Goal: Understand process/instructions

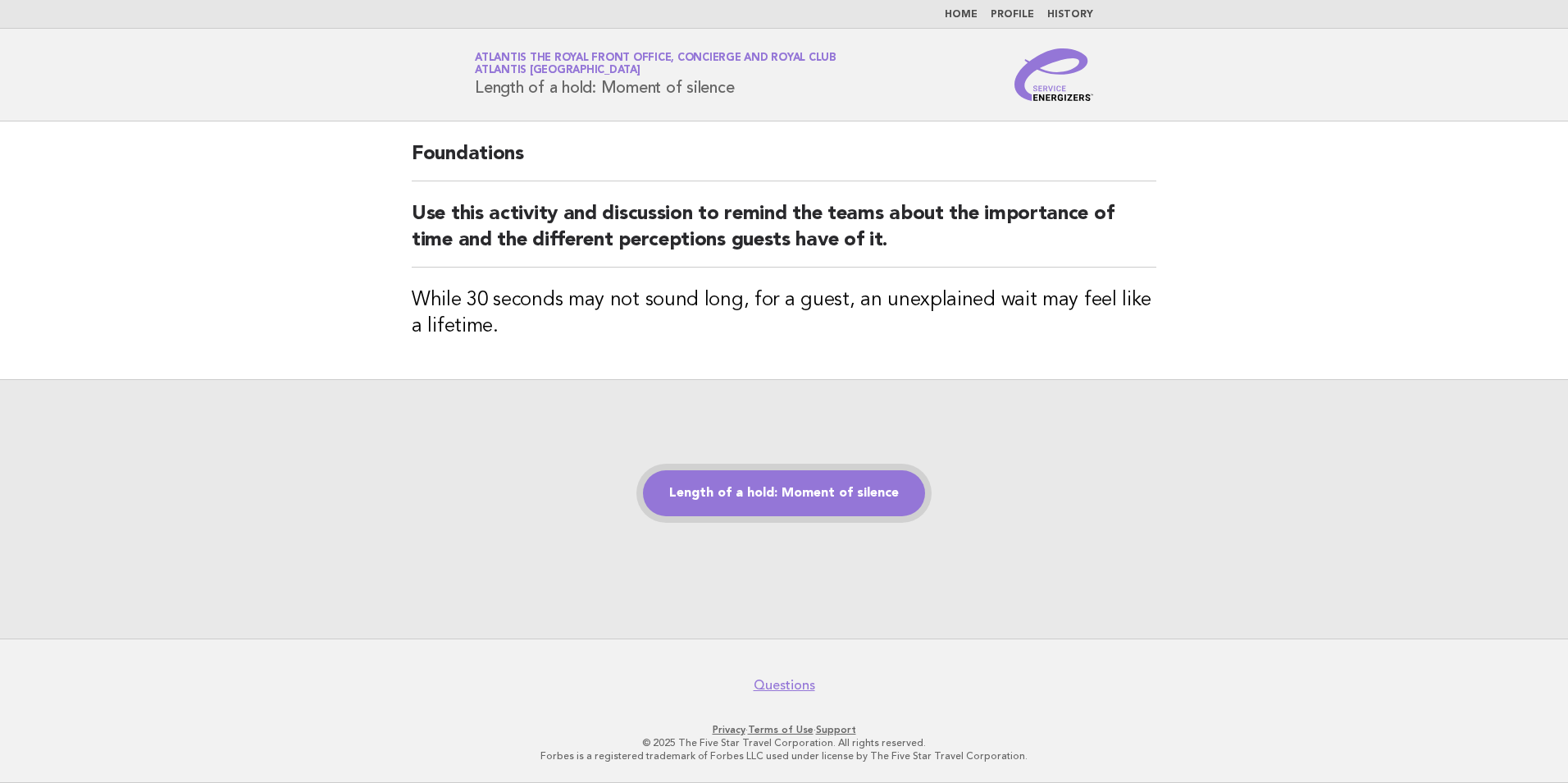
click at [784, 504] on link "Length of a hold: Moment of silence" at bounding box center [784, 493] width 282 height 46
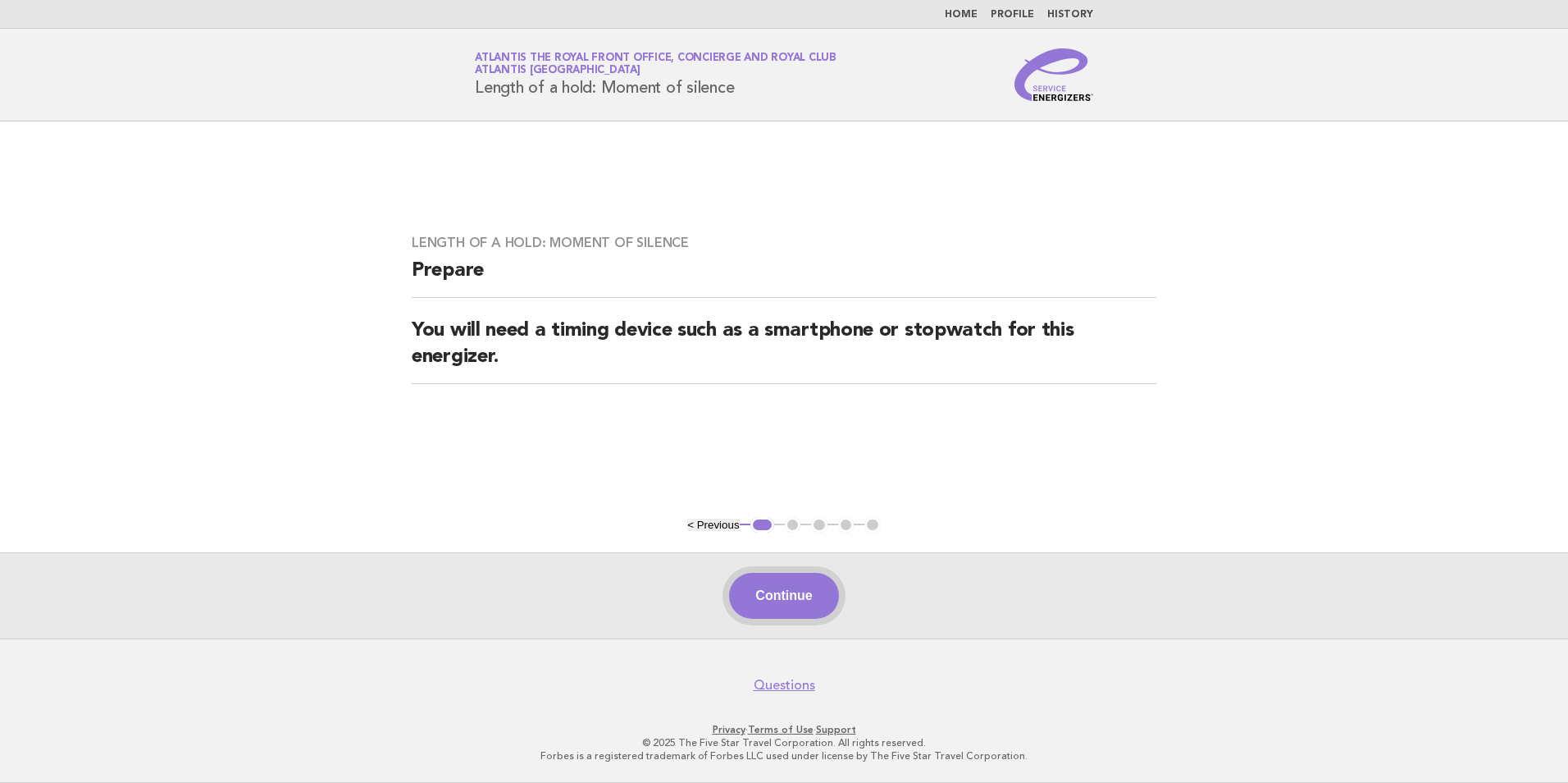
click at [771, 590] on button "Continue" at bounding box center [784, 595] width 109 height 46
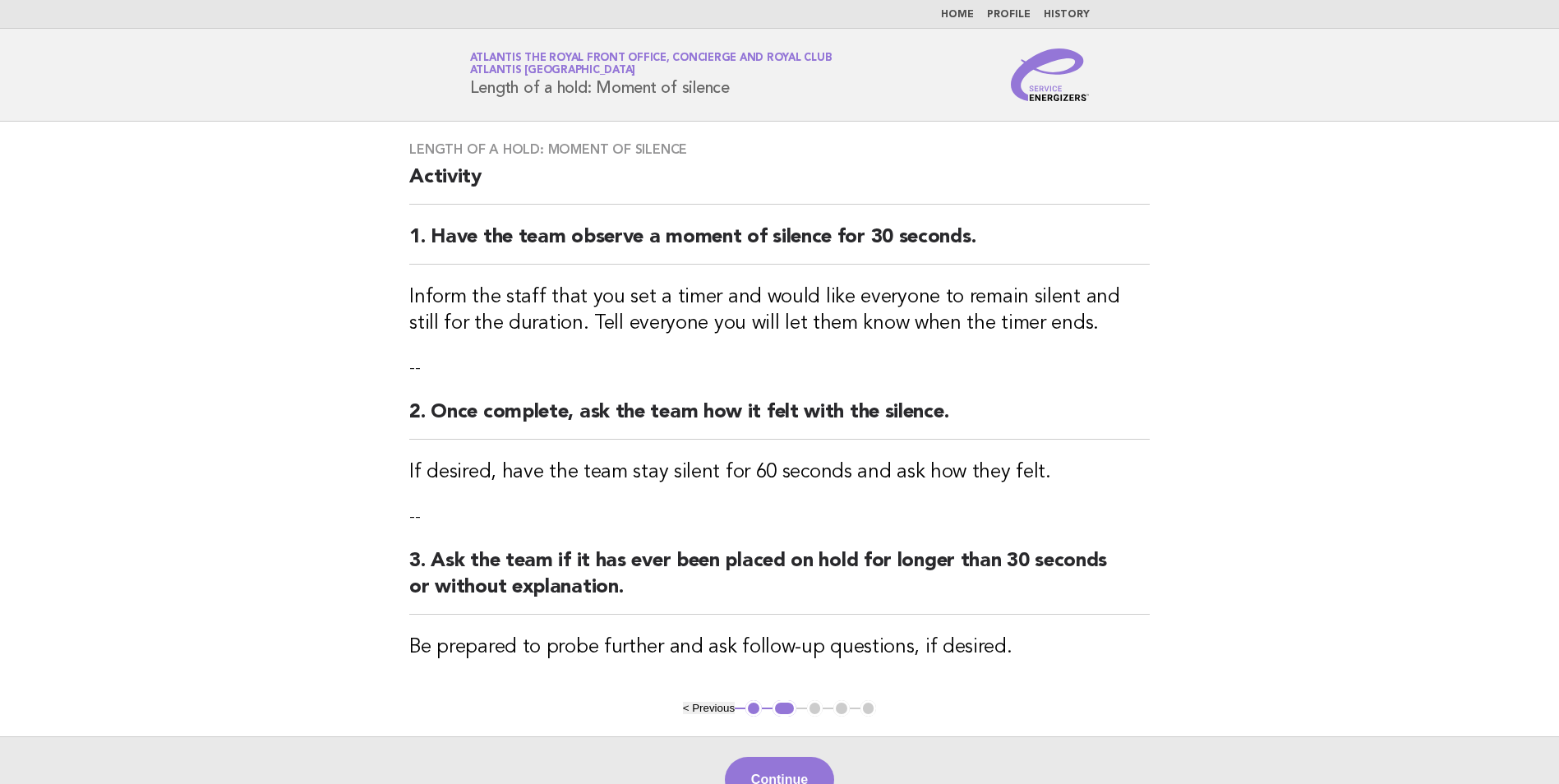
scroll to position [165, 0]
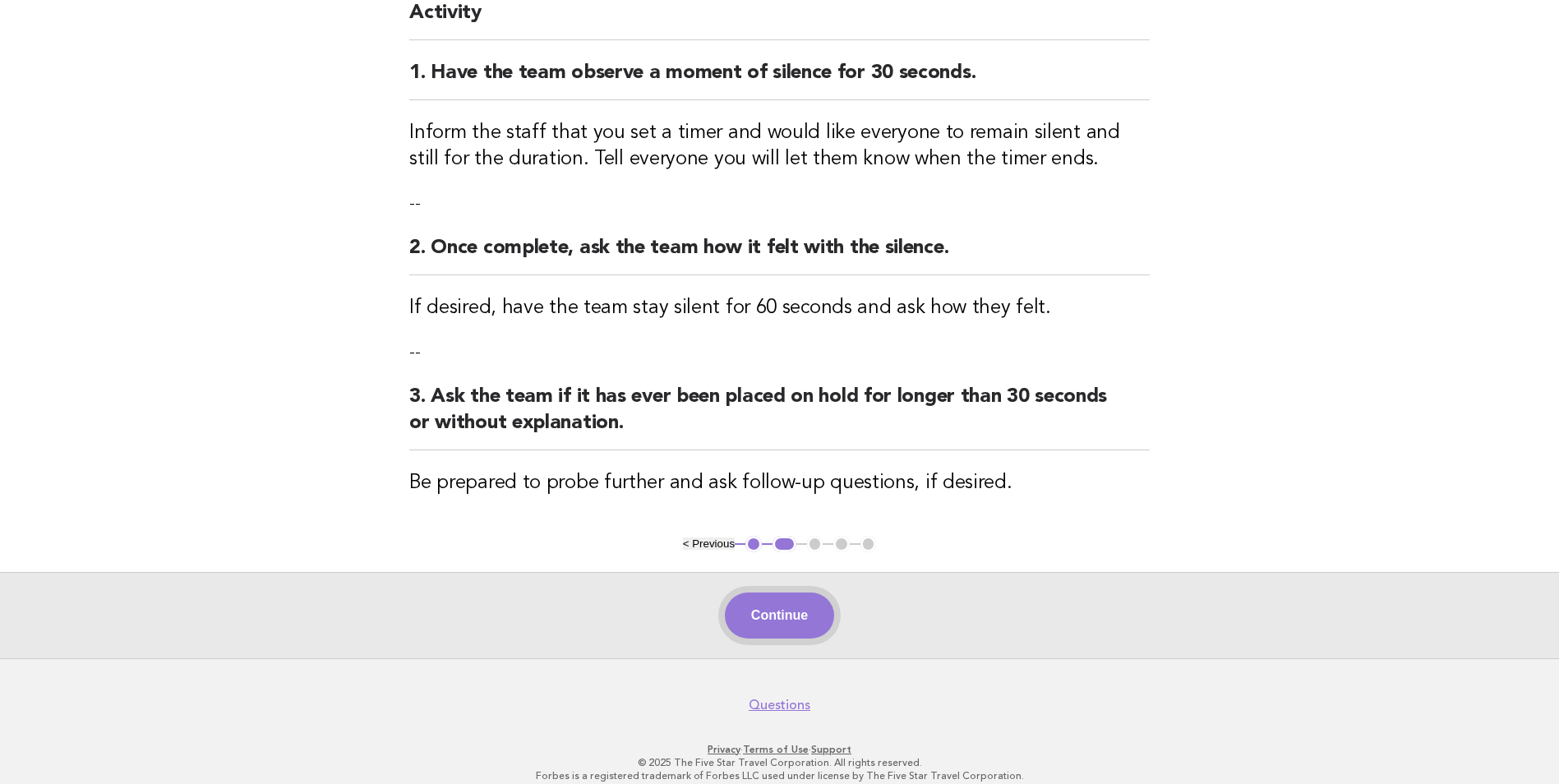
click at [758, 626] on button "Continue" at bounding box center [780, 615] width 109 height 46
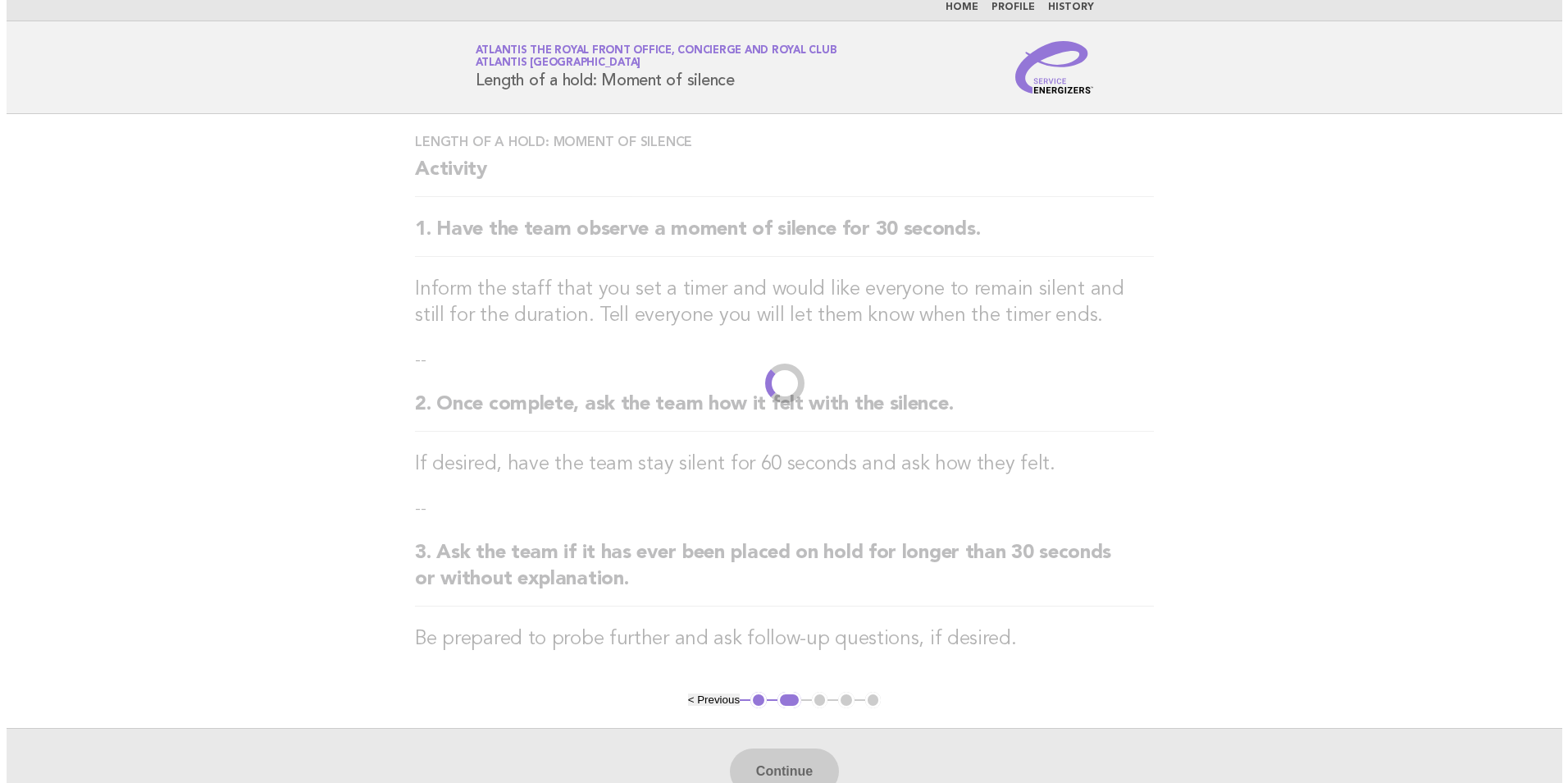
scroll to position [0, 0]
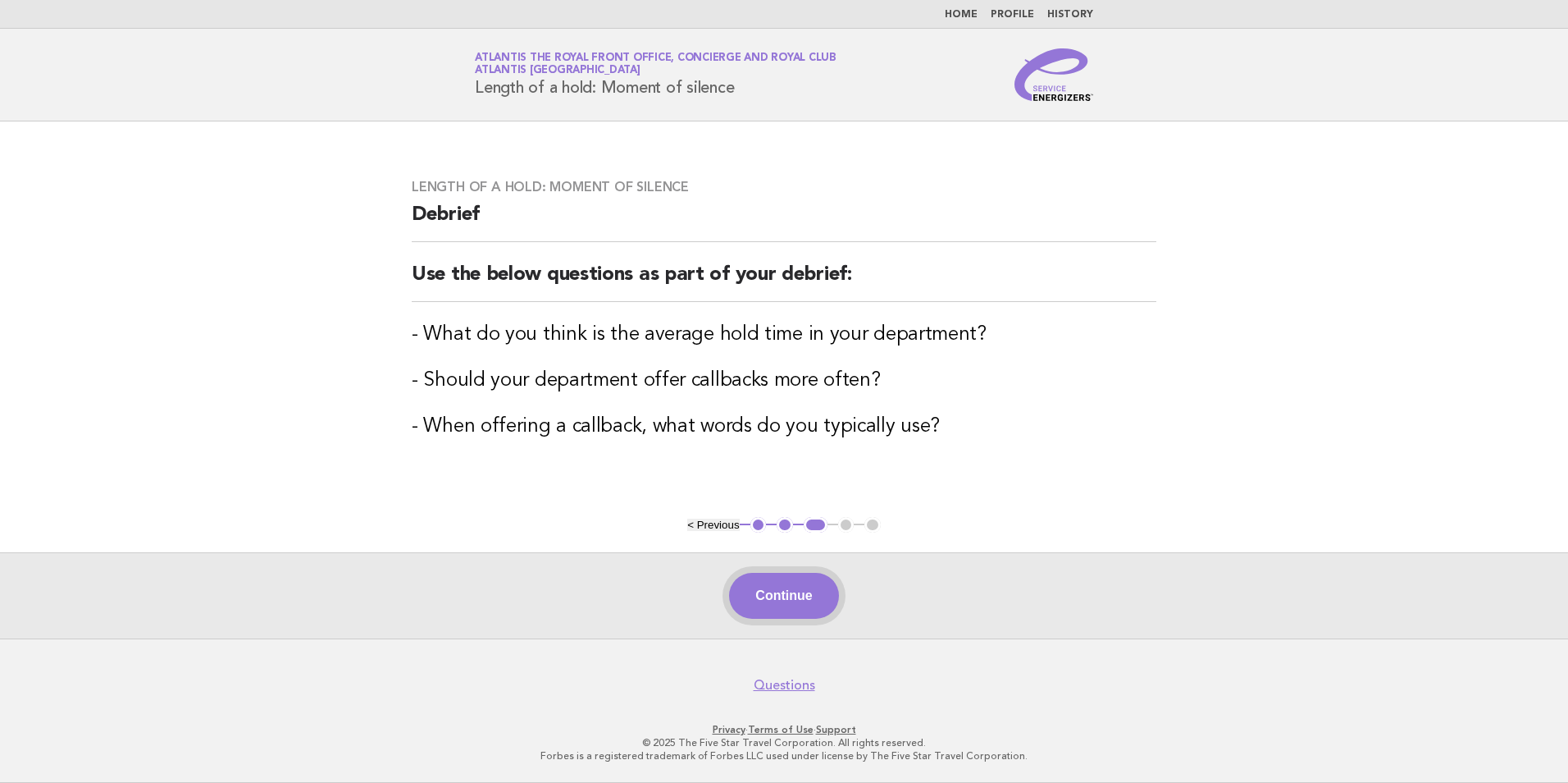
click at [794, 611] on button "Continue" at bounding box center [784, 595] width 109 height 46
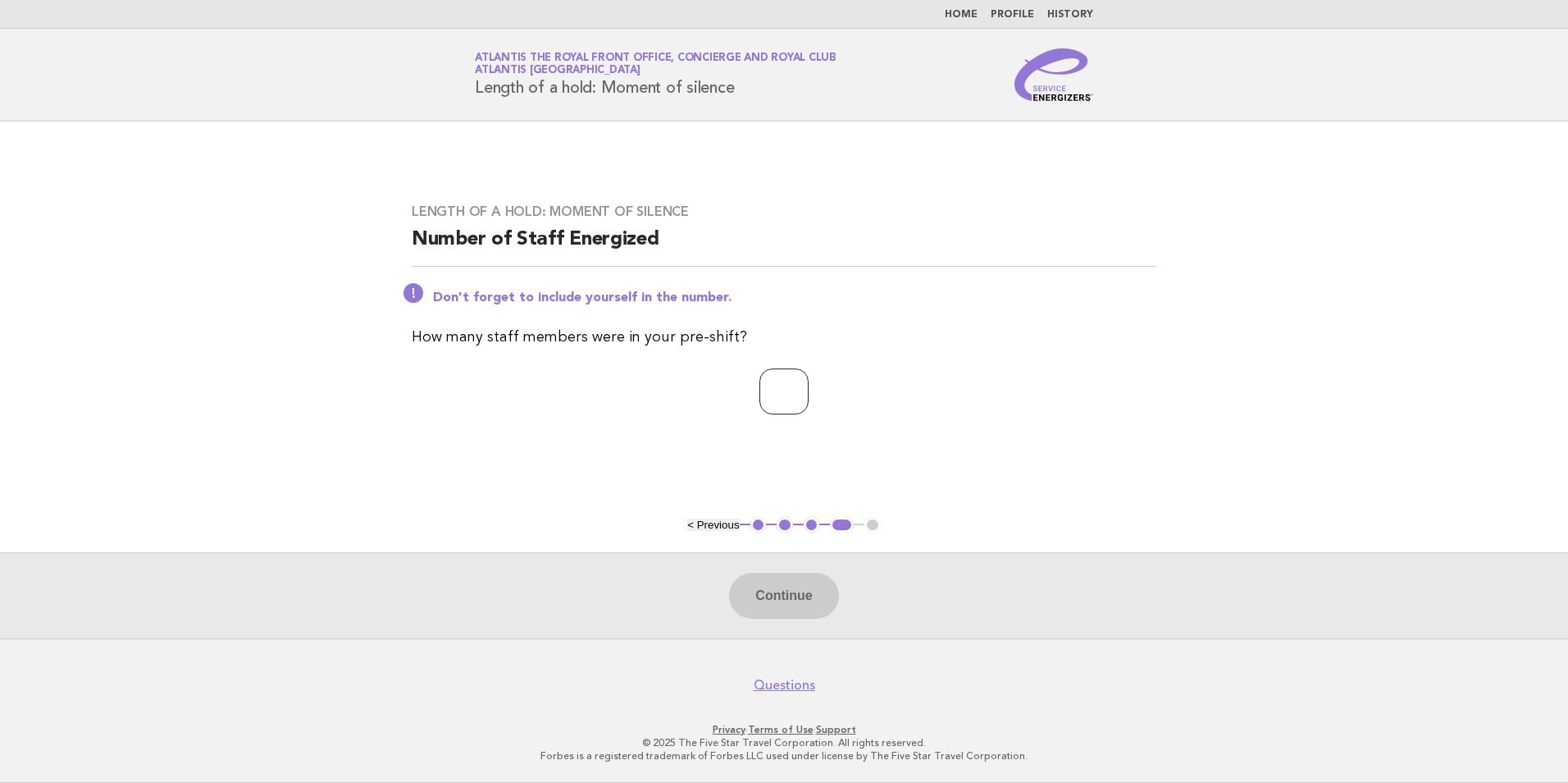
click at [776, 401] on input "number" at bounding box center [784, 391] width 49 height 46
type input "*"
click at [758, 582] on button "Continue" at bounding box center [784, 595] width 109 height 46
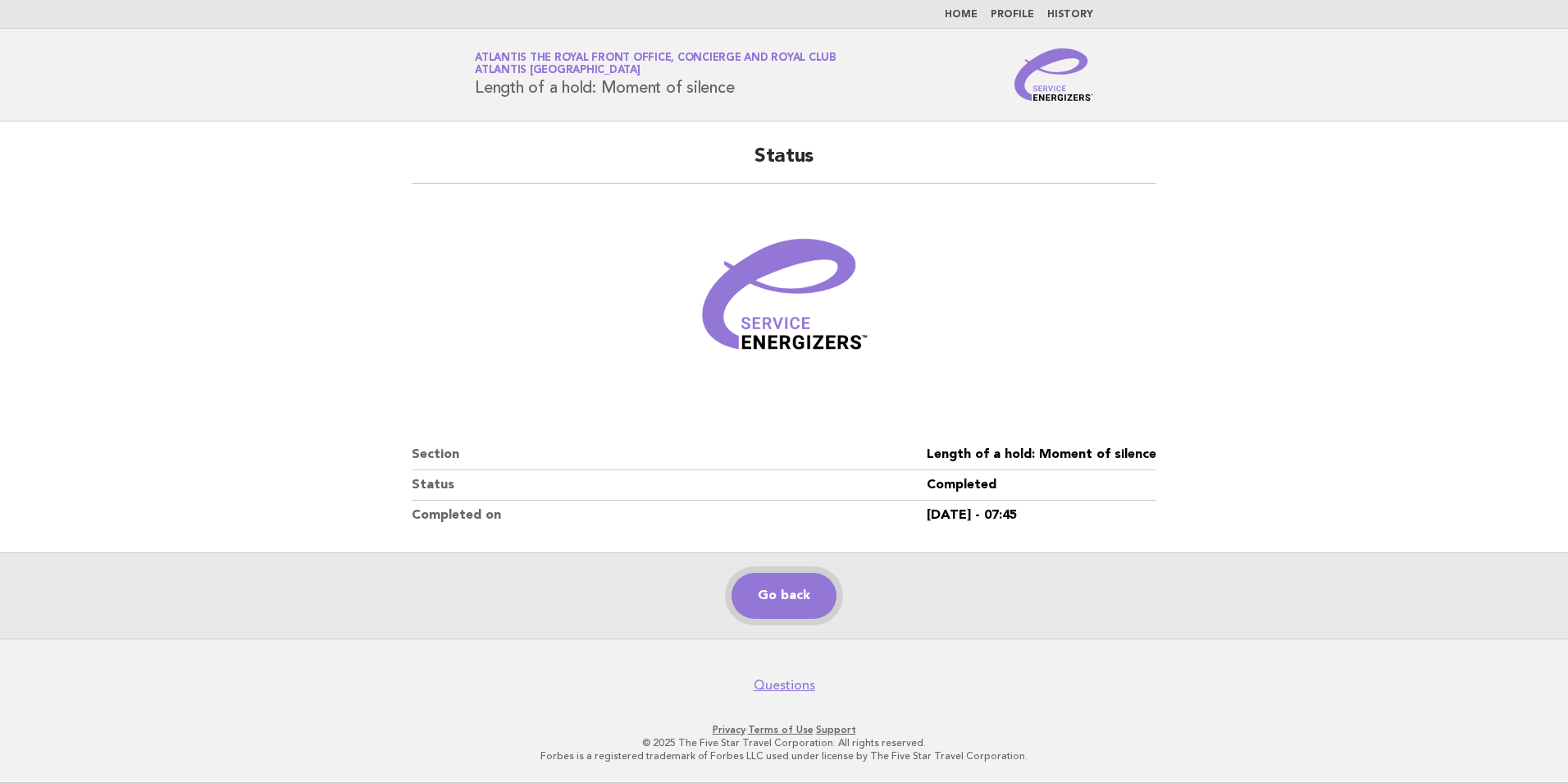
click at [775, 604] on link "Go back" at bounding box center [784, 595] width 105 height 46
